Goal: Task Accomplishment & Management: Use online tool/utility

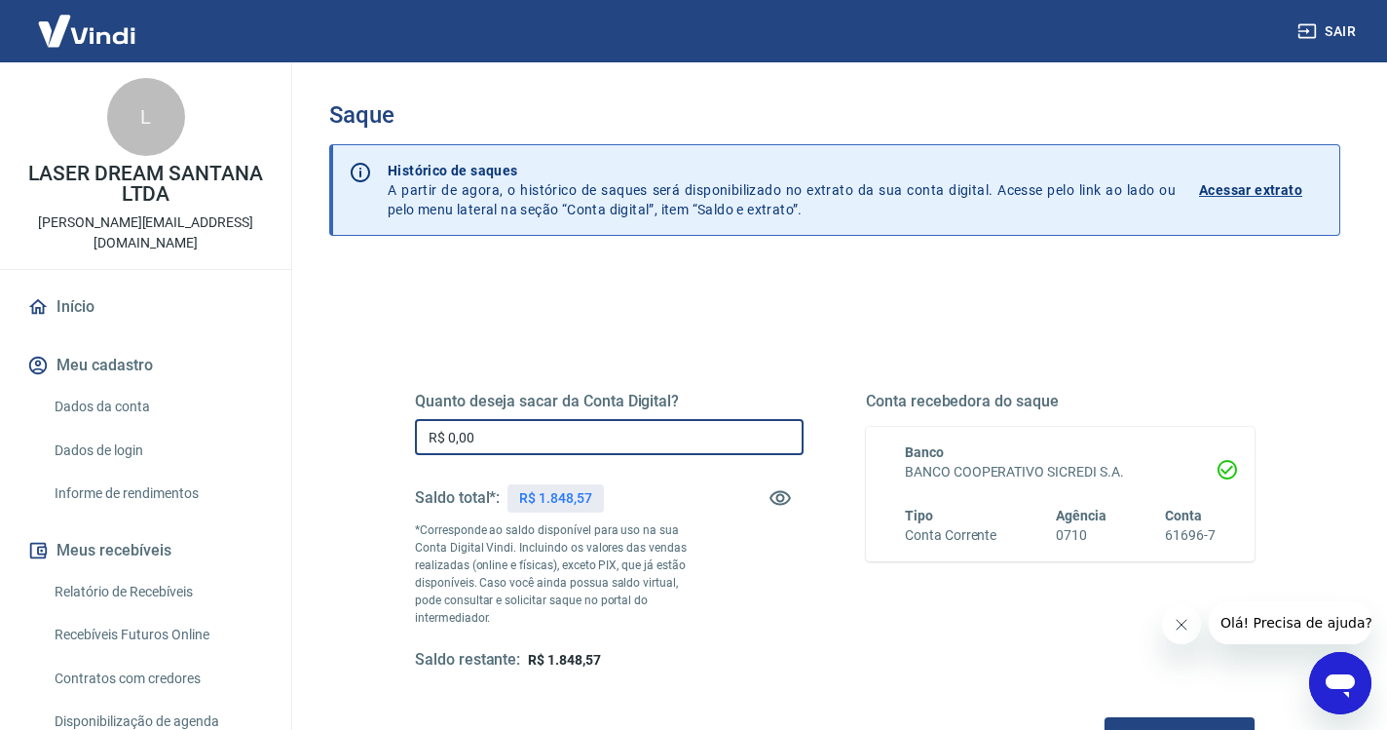
click at [626, 432] on input "R$ 0,00" at bounding box center [609, 437] width 389 height 36
type input "R$ 1.848,57"
click at [1105, 717] on button "Solicitar saque" at bounding box center [1180, 735] width 150 height 36
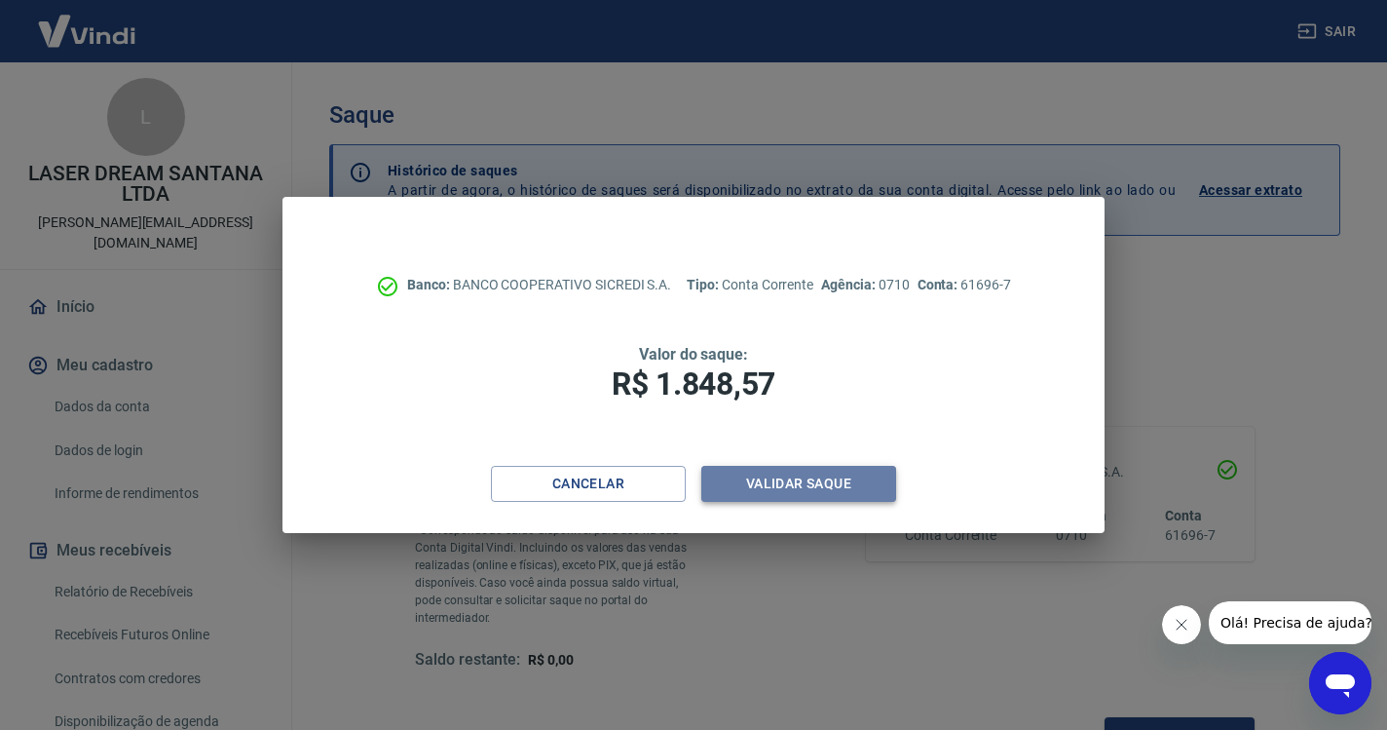
click at [808, 477] on button "Validar saque" at bounding box center [798, 484] width 195 height 36
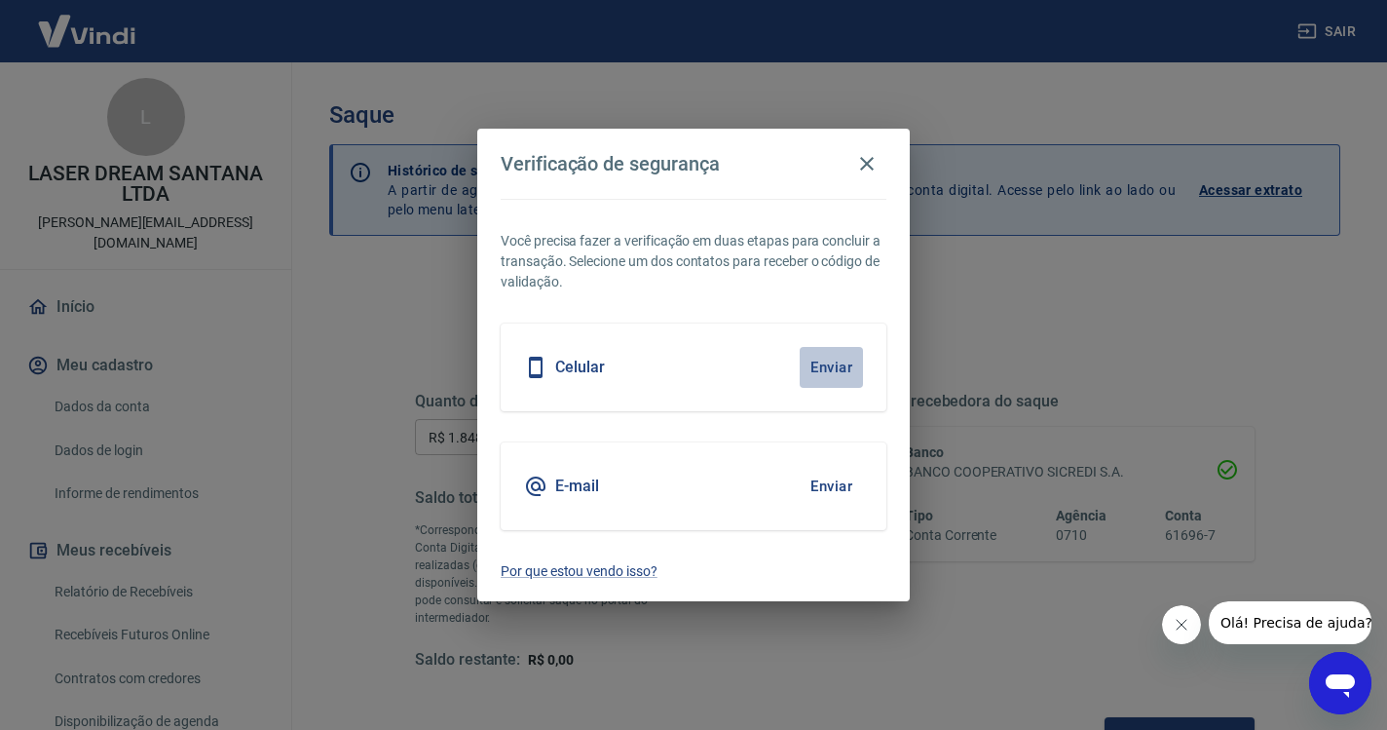
click at [823, 370] on button "Enviar" at bounding box center [831, 367] width 63 height 41
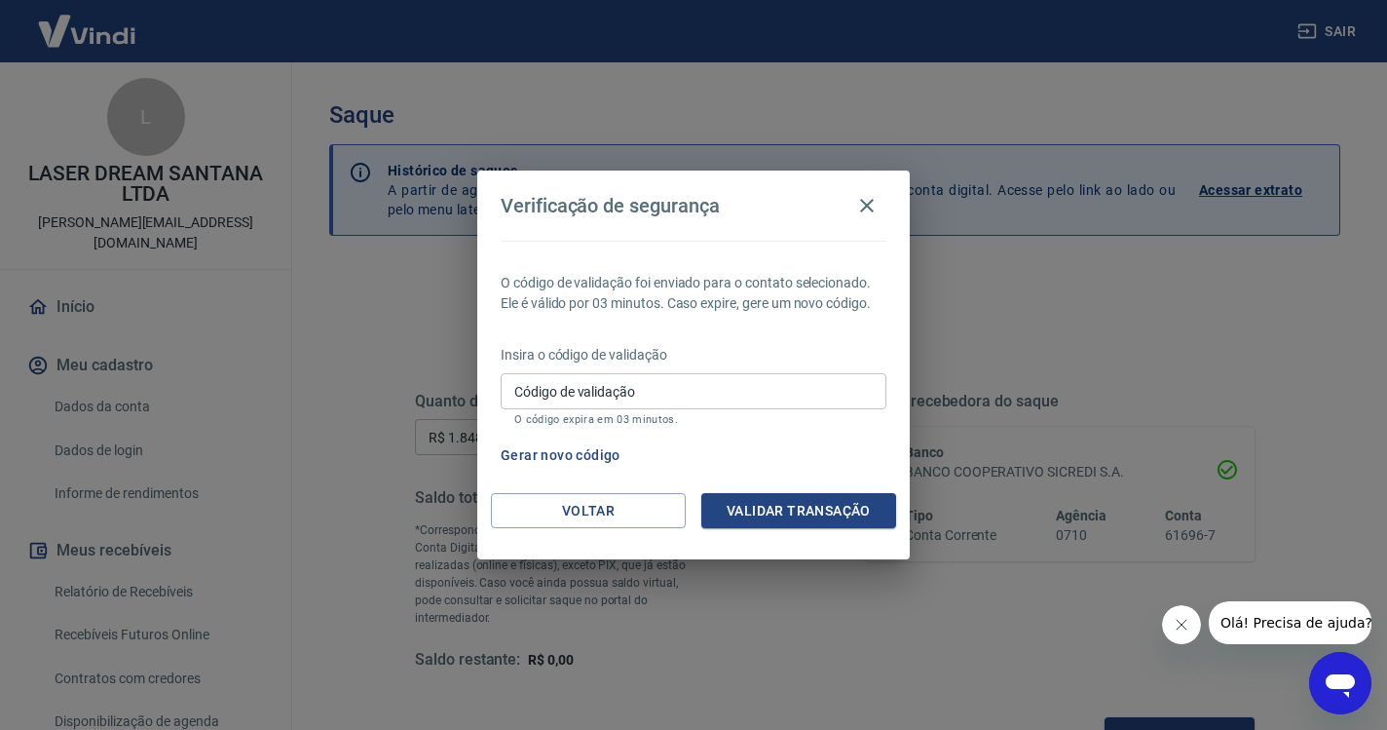
click at [642, 393] on input "Código de validação" at bounding box center [694, 391] width 386 height 36
paste input "589736"
type input "589736"
click at [767, 511] on button "Validar transação" at bounding box center [798, 511] width 195 height 36
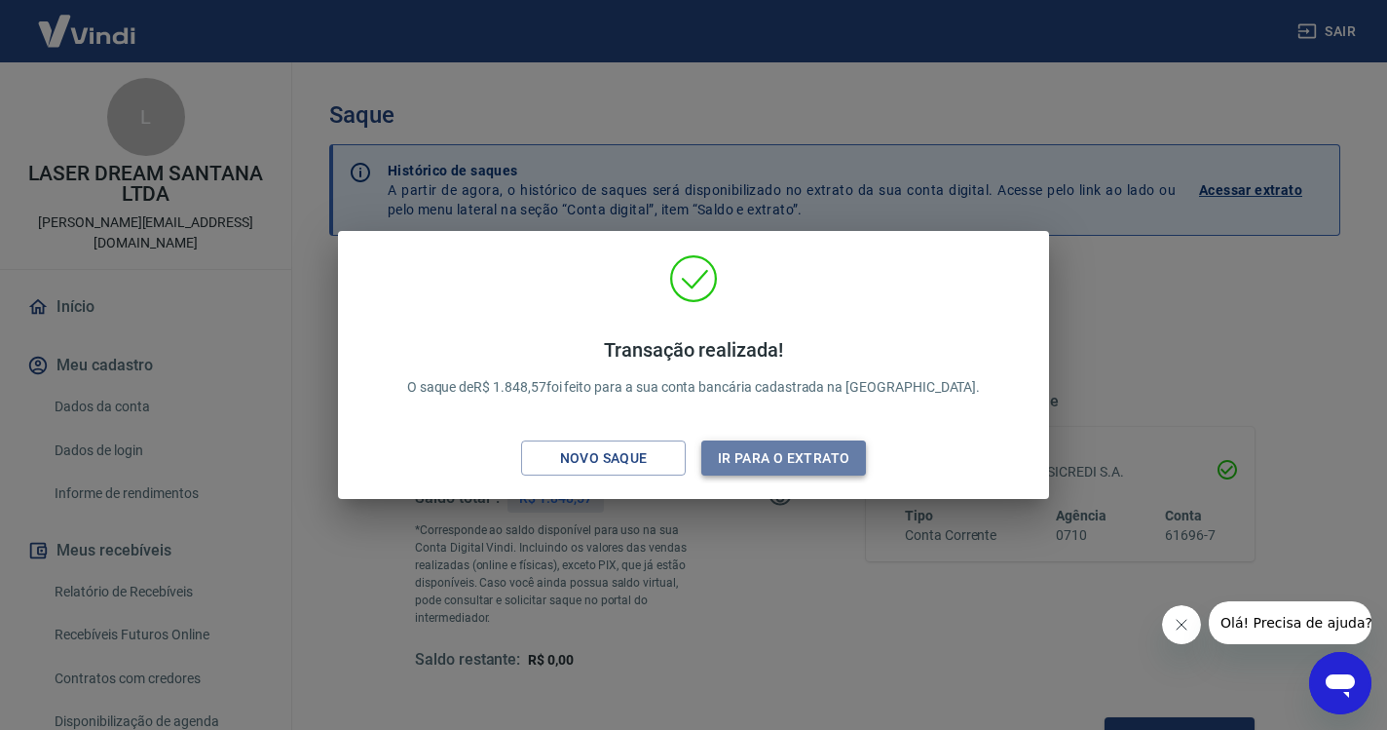
click at [813, 464] on button "Ir para o extrato" at bounding box center [783, 458] width 165 height 36
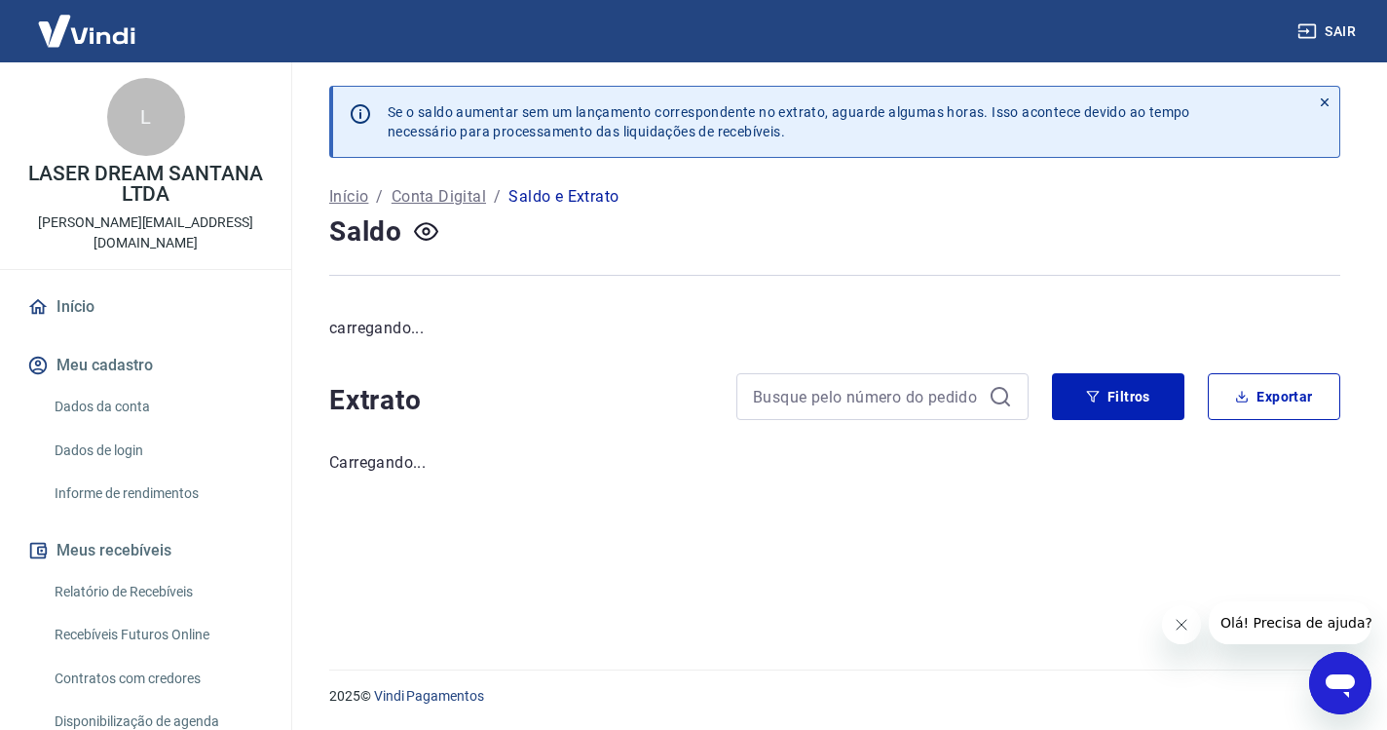
click at [1333, 31] on button "Sair" at bounding box center [1329, 32] width 70 height 36
